Goal: Information Seeking & Learning: Learn about a topic

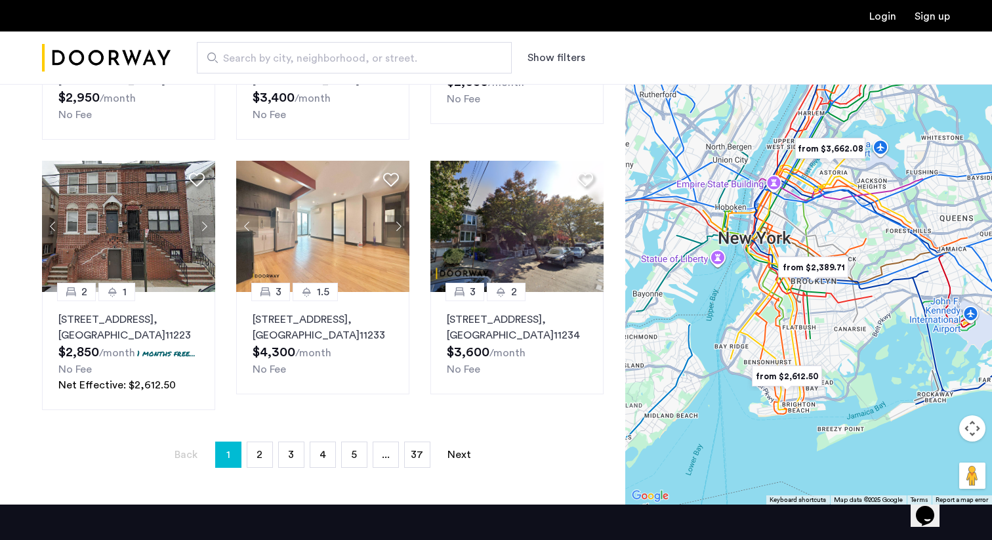
scroll to position [912, 0]
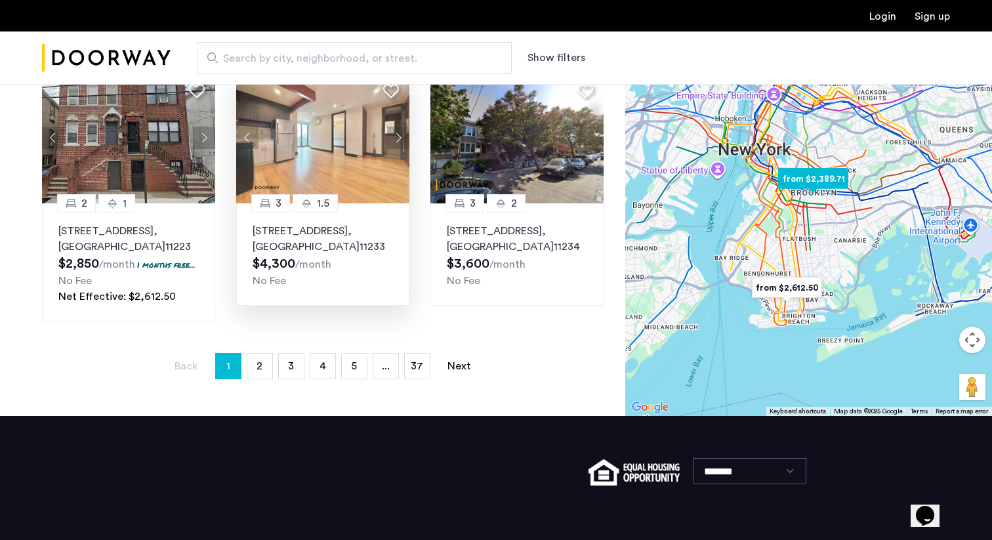
click at [344, 142] on img at bounding box center [322, 137] width 173 height 131
